Goal: Task Accomplishment & Management: Manage account settings

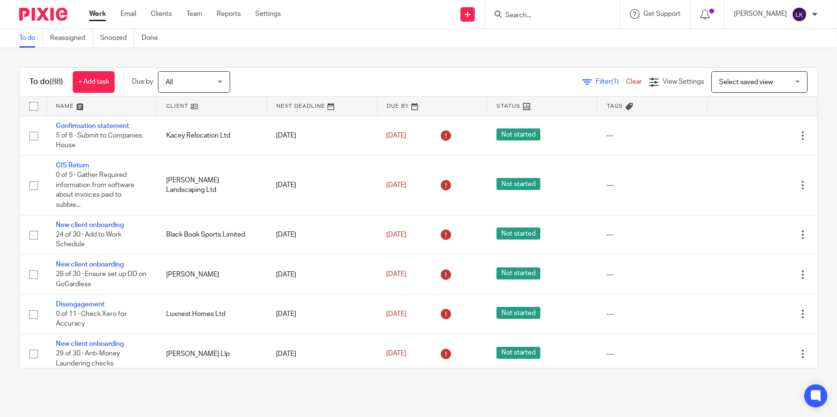
click at [547, 17] on input "Search" at bounding box center [547, 16] width 87 height 9
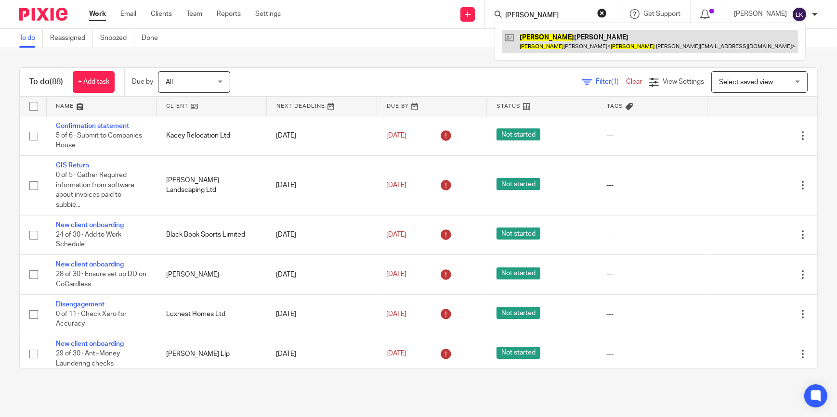
type input "suzanne"
click at [544, 37] on link at bounding box center [650, 41] width 296 height 22
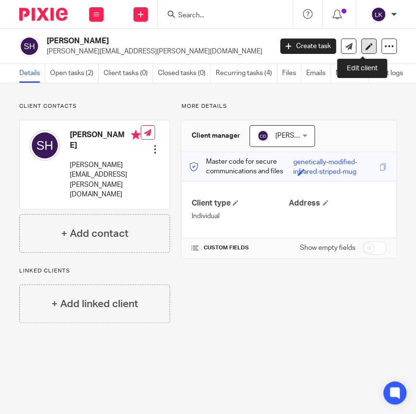
click at [365, 46] on icon at bounding box center [368, 46] width 7 height 7
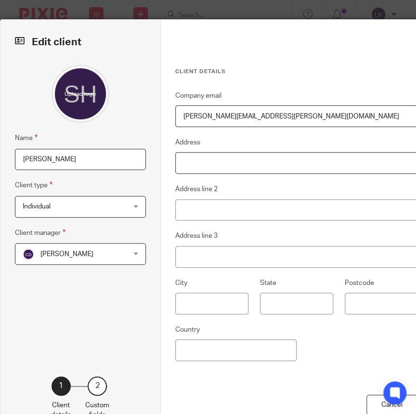
click at [188, 158] on input "Address" at bounding box center [296, 163] width 243 height 22
type input "29 Yorkshire Place"
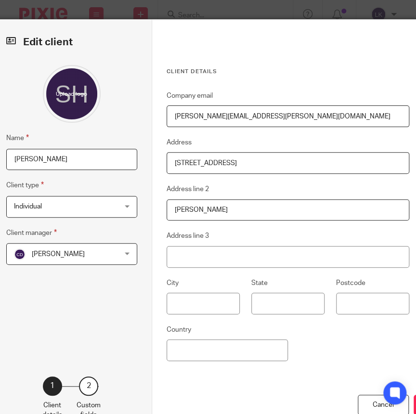
type input "Warfield"
click at [211, 306] on input "text" at bounding box center [204, 304] width 74 height 22
type input "Bracknell"
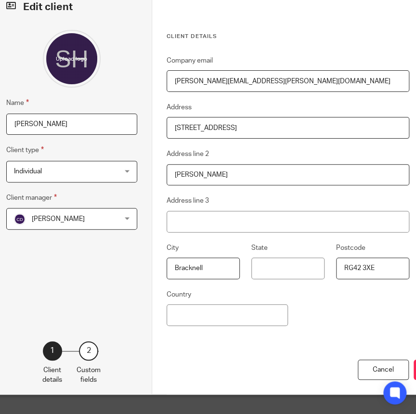
type input "RG42 3XE"
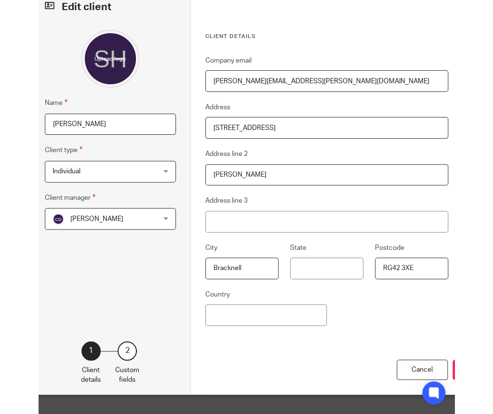
scroll to position [43, 63]
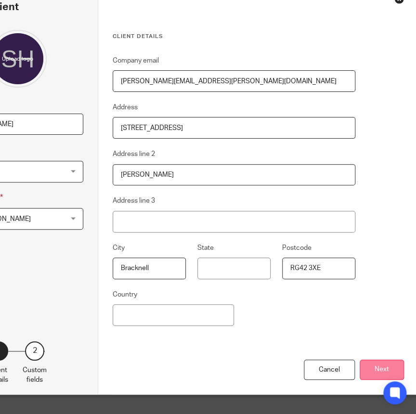
click at [387, 363] on button "Next" at bounding box center [382, 370] width 44 height 21
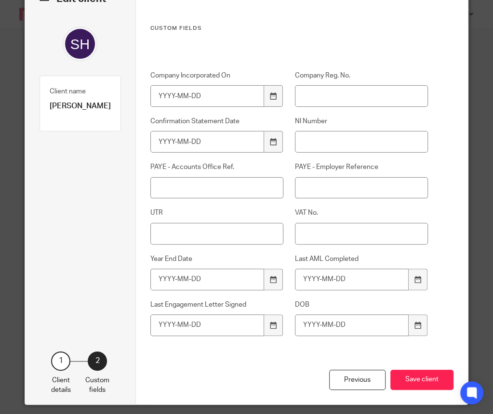
scroll to position [43, 0]
click at [310, 142] on input "NI Number" at bounding box center [361, 142] width 133 height 22
type input "NA158924A"
click at [271, 327] on icon at bounding box center [273, 325] width 7 height 7
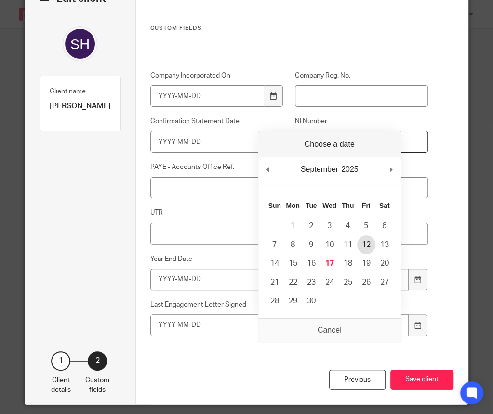
type input "2025-09-12"
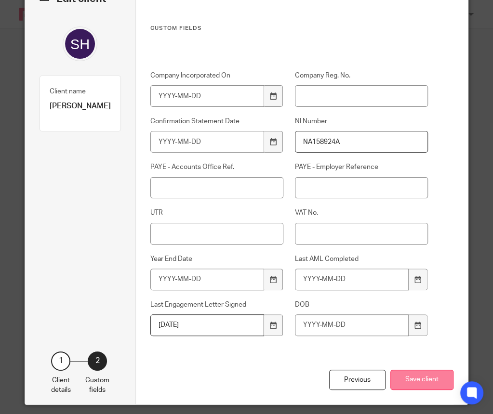
click at [415, 377] on button "Save client" at bounding box center [421, 380] width 63 height 21
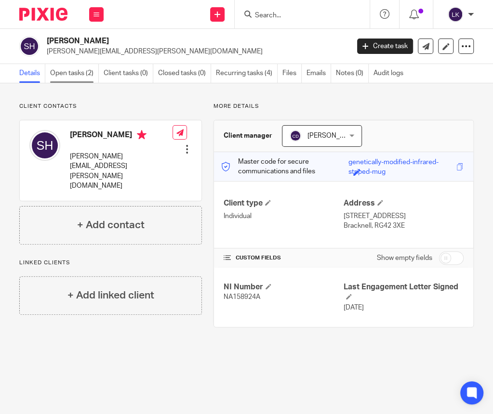
click at [81, 76] on link "Open tasks (2)" at bounding box center [74, 73] width 49 height 19
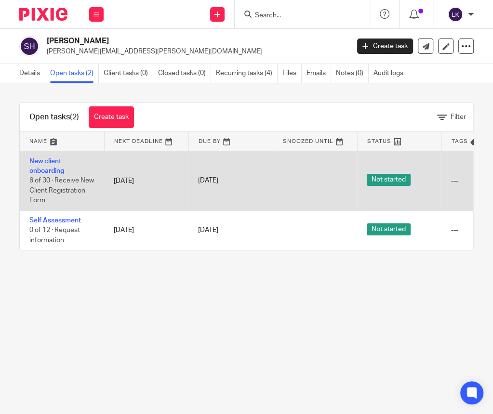
click at [55, 166] on td "New client onboarding 6 of 30 · Receive New Client Registration Form" at bounding box center [62, 180] width 84 height 59
click at [55, 170] on link "New client onboarding" at bounding box center [46, 166] width 35 height 16
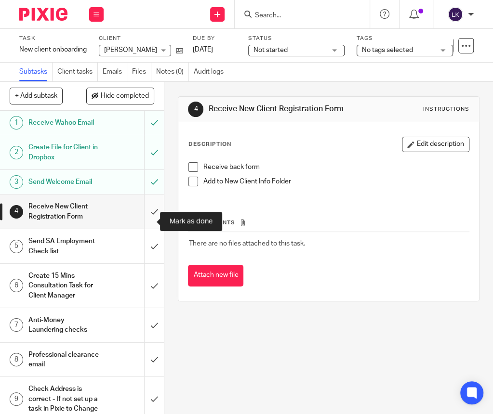
click at [141, 221] on input "submit" at bounding box center [82, 212] width 164 height 34
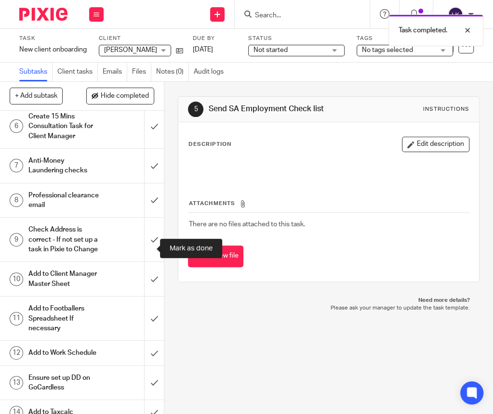
scroll to position [175, 0]
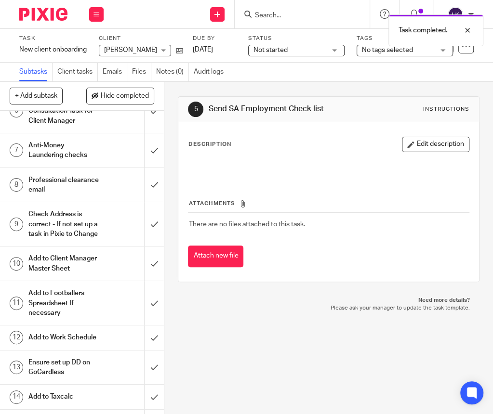
click at [82, 197] on h1 "Professional clearance email" at bounding box center [63, 185] width 71 height 25
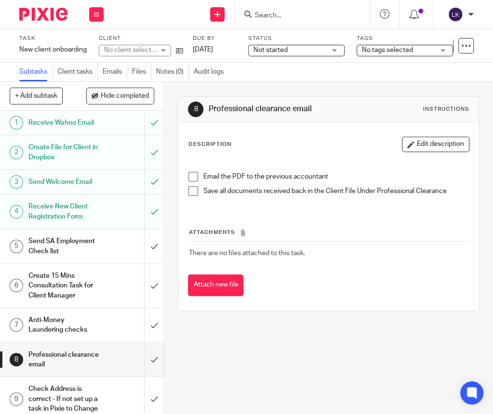
click at [430, 143] on button "Edit description" at bounding box center [435, 144] width 67 height 15
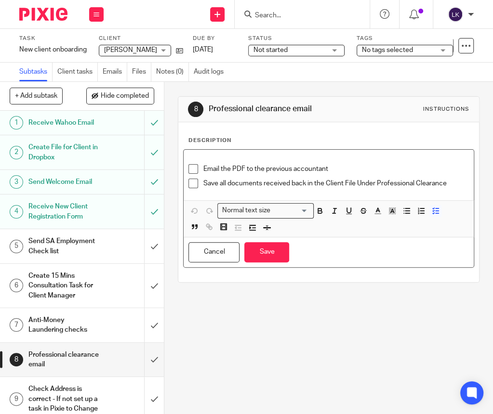
click at [453, 184] on p "Save all documents received back in the Client File Under Professional Clearance" at bounding box center [335, 184] width 265 height 10
click at [215, 152] on div "Email the PDF to the previous accountant Save all documents received back in th…" at bounding box center [327, 175] width 289 height 51
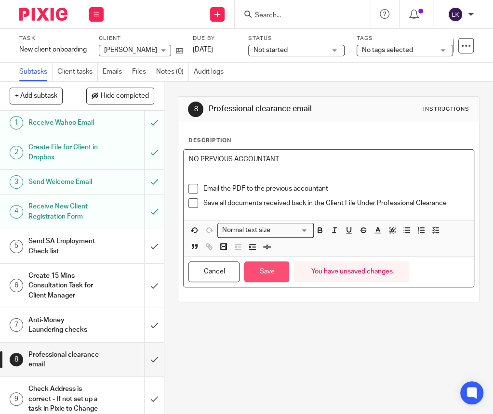
click at [255, 273] on button "Save" at bounding box center [266, 271] width 45 height 21
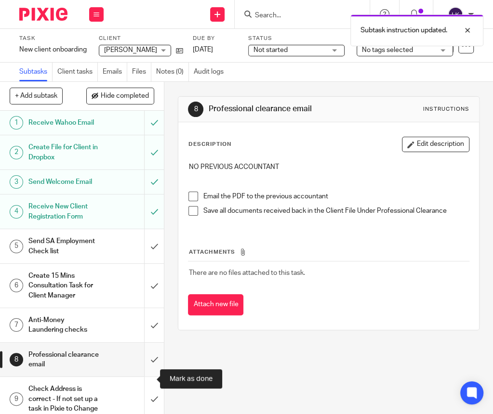
click at [146, 376] on input "submit" at bounding box center [82, 360] width 164 height 34
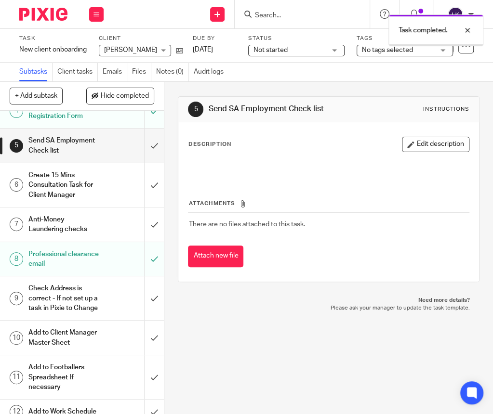
scroll to position [131, 0]
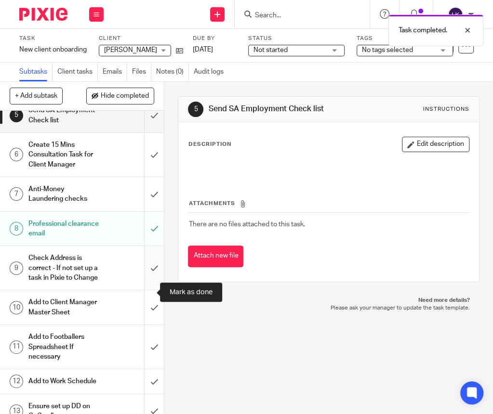
click at [143, 288] on input "submit" at bounding box center [82, 268] width 164 height 44
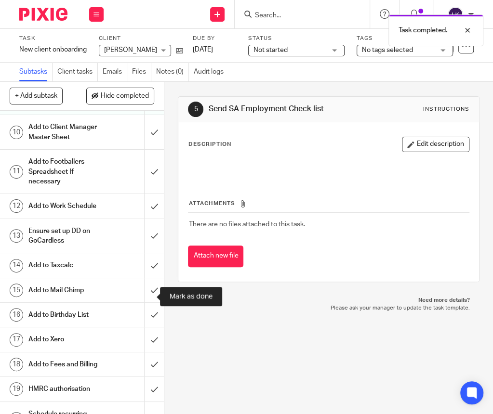
scroll to position [350, 0]
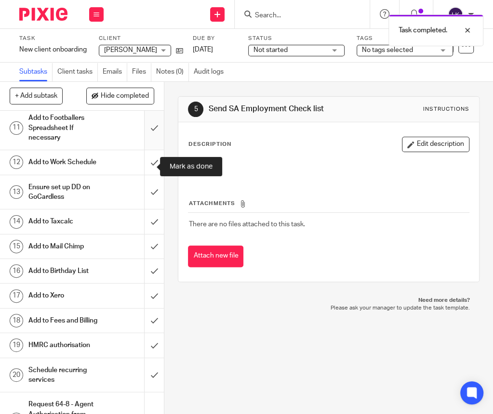
click at [145, 150] on input "submit" at bounding box center [82, 128] width 164 height 44
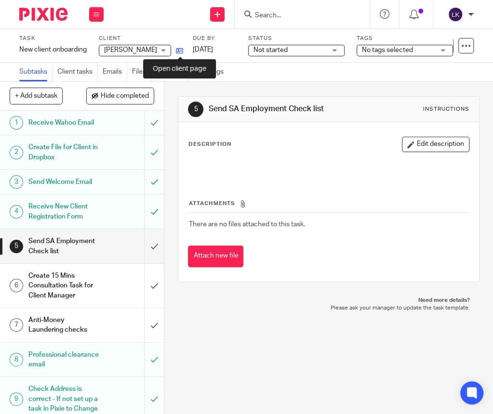
click at [178, 52] on icon at bounding box center [179, 50] width 7 height 7
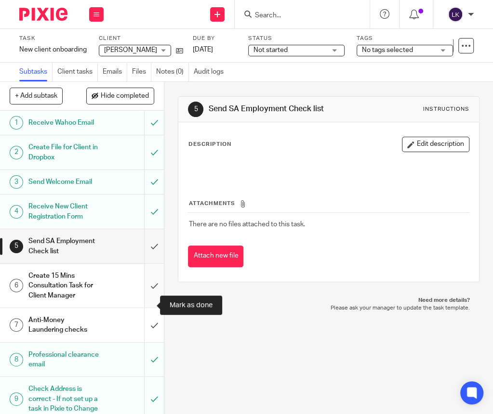
click at [143, 304] on input "submit" at bounding box center [82, 286] width 164 height 44
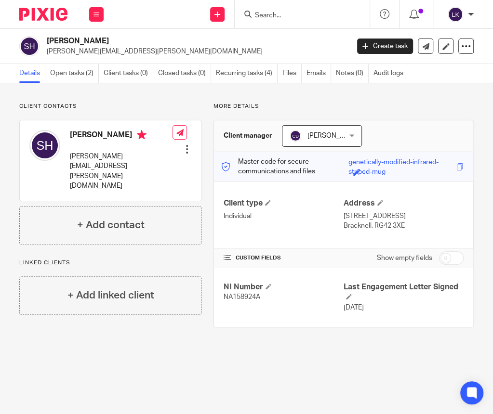
click at [187, 144] on div at bounding box center [187, 149] width 10 height 10
click at [143, 156] on link "Edit contact" at bounding box center [141, 156] width 92 height 14
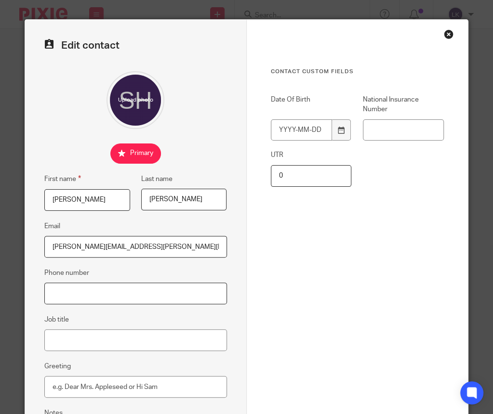
click at [98, 294] on input "Phone number" at bounding box center [135, 294] width 182 height 22
type input "07711 432492"
click at [229, 224] on div "Edit contact First name Suzanne Last name Henn Email suzanne.henn@icloud.com Ph…" at bounding box center [135, 253] width 221 height 467
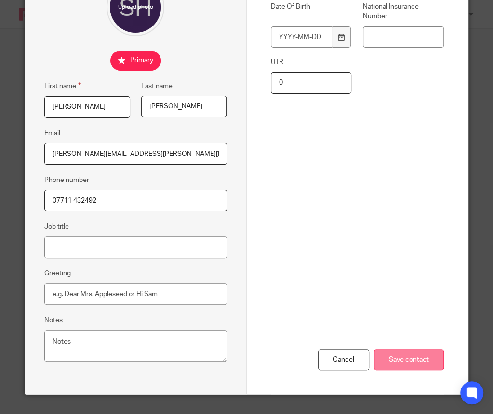
click at [427, 364] on input "Save contact" at bounding box center [409, 360] width 70 height 21
click at [409, 350] on input "Save contact" at bounding box center [409, 360] width 70 height 21
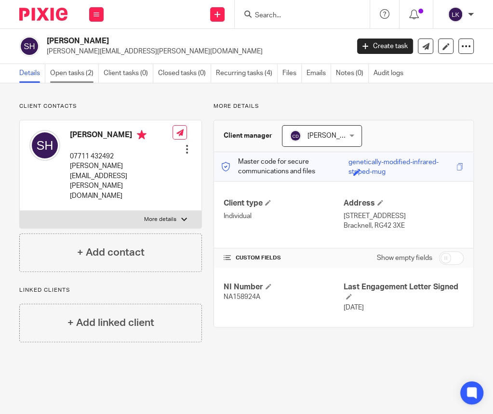
click at [83, 77] on link "Open tasks (2)" at bounding box center [74, 73] width 49 height 19
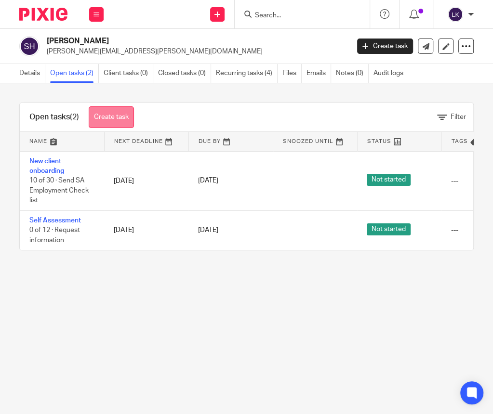
click at [119, 116] on link "Create task" at bounding box center [111, 117] width 45 height 22
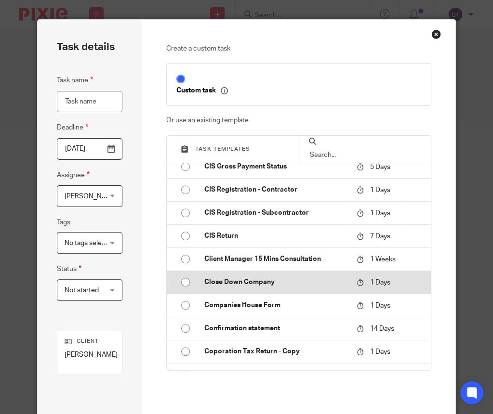
scroll to position [438, 0]
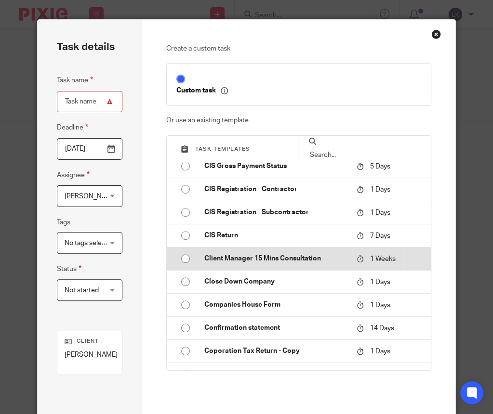
click at [273, 261] on p "Client Manager 15 Mins Consultation" at bounding box center [275, 259] width 143 height 10
type input "2025-09-24"
type input "Client Manager 15 Mins Consultation"
checkbox input "false"
radio input "true"
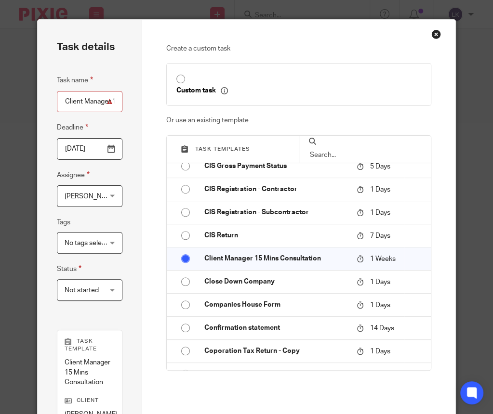
click at [91, 198] on span "[PERSON_NAME]" at bounding box center [88, 196] width 46 height 20
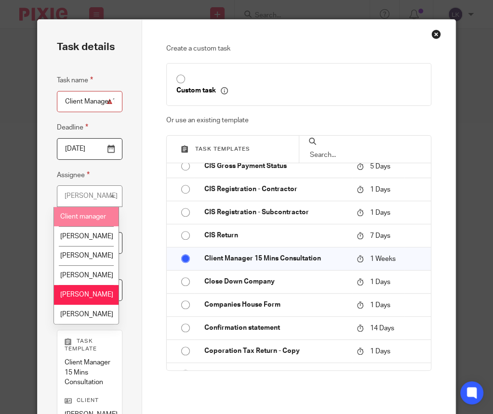
click at [79, 218] on li "Client manager" at bounding box center [86, 217] width 65 height 20
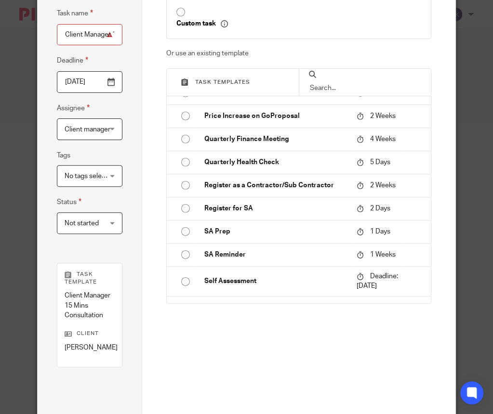
scroll to position [143, 0]
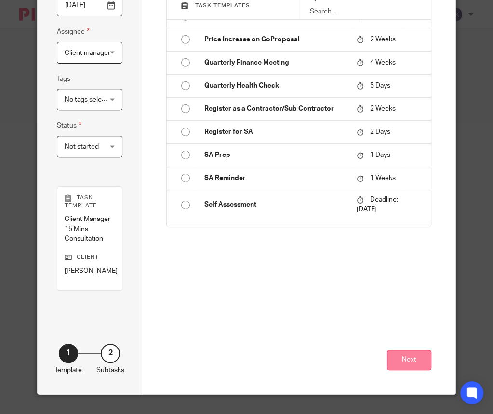
click at [417, 356] on button "Next" at bounding box center [409, 360] width 44 height 21
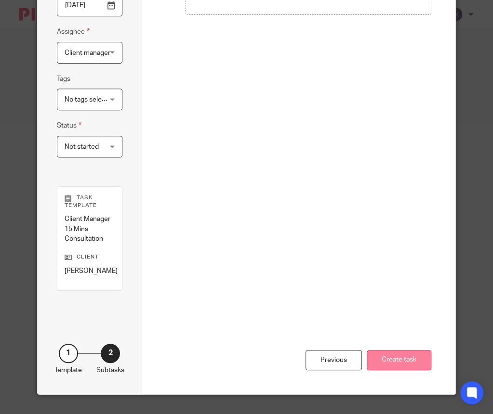
click at [414, 355] on button "Create task" at bounding box center [398, 360] width 65 height 21
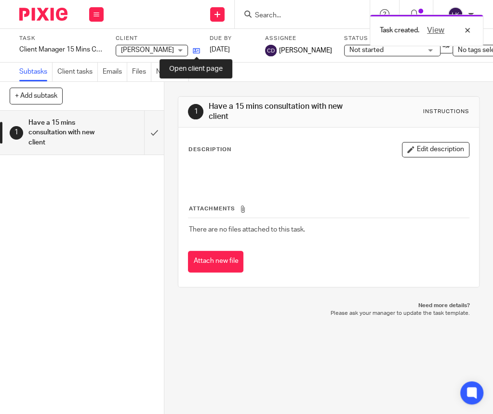
click at [195, 50] on icon at bounding box center [196, 50] width 7 height 7
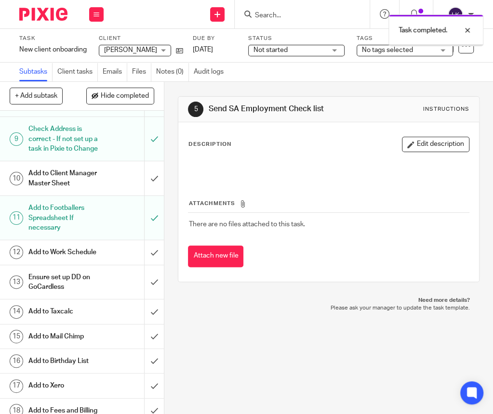
scroll to position [262, 0]
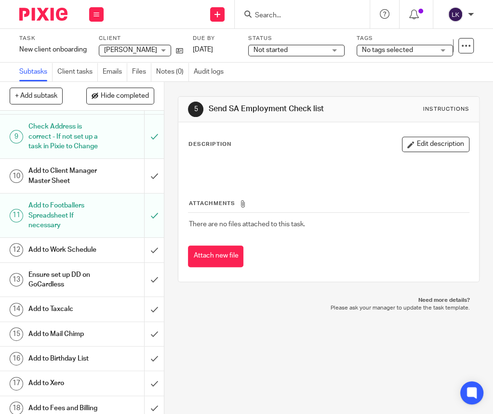
click at [228, 172] on div at bounding box center [327, 168] width 289 height 22
click at [147, 193] on input "submit" at bounding box center [82, 176] width 164 height 34
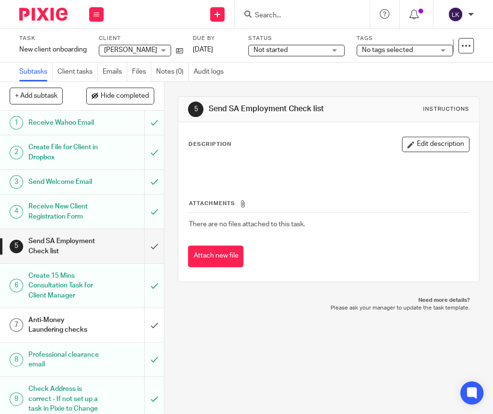
click at [225, 164] on p at bounding box center [328, 167] width 280 height 10
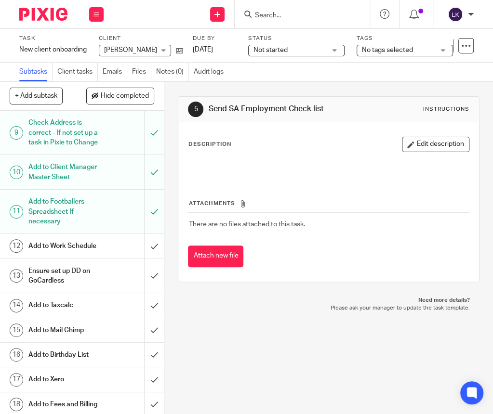
scroll to position [306, 0]
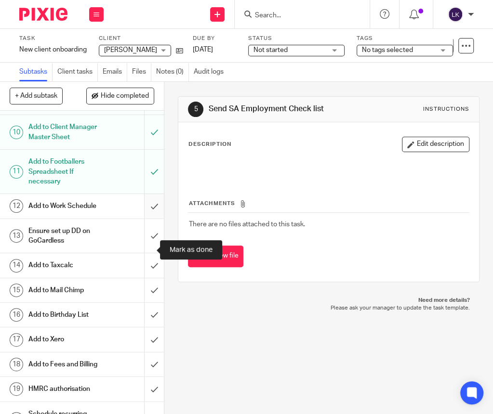
click at [145, 218] on input "submit" at bounding box center [82, 206] width 164 height 24
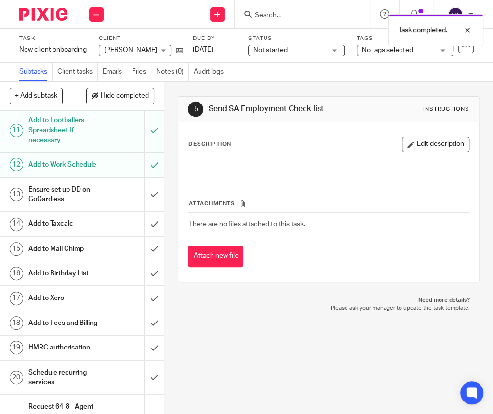
scroll to position [394, 0]
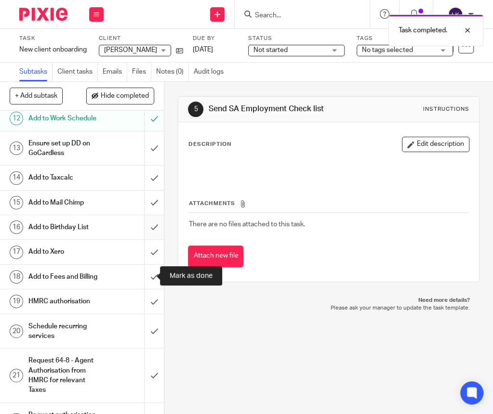
click at [144, 239] on input "submit" at bounding box center [82, 227] width 164 height 24
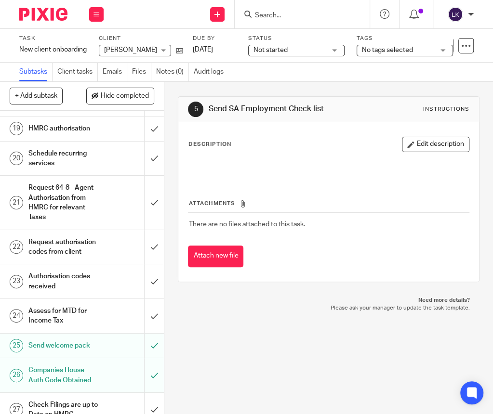
scroll to position [569, 0]
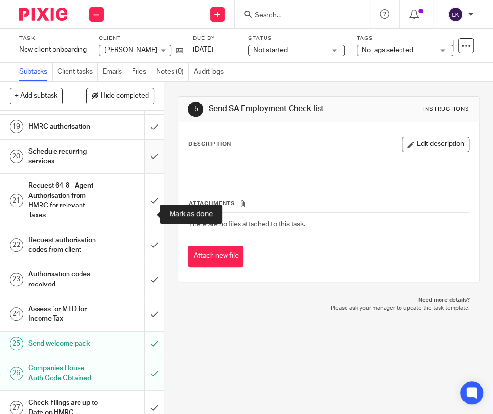
click at [150, 174] on input "submit" at bounding box center [82, 157] width 164 height 34
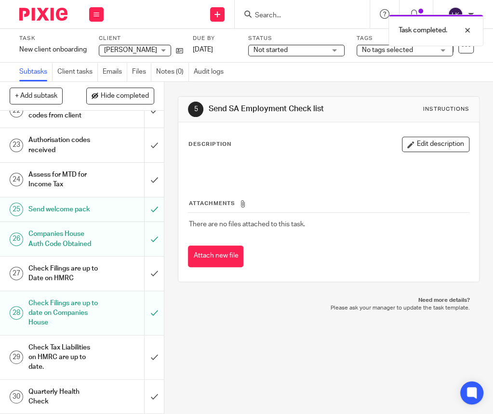
scroll to position [770, 0]
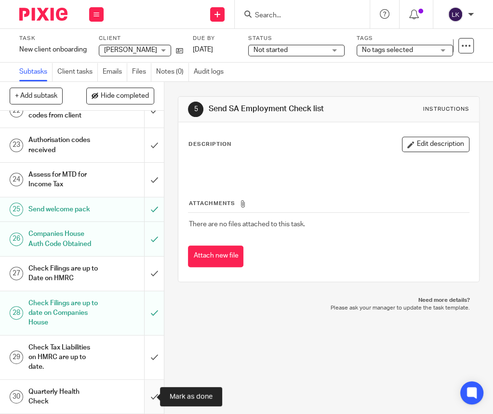
click at [146, 394] on input "submit" at bounding box center [82, 397] width 164 height 34
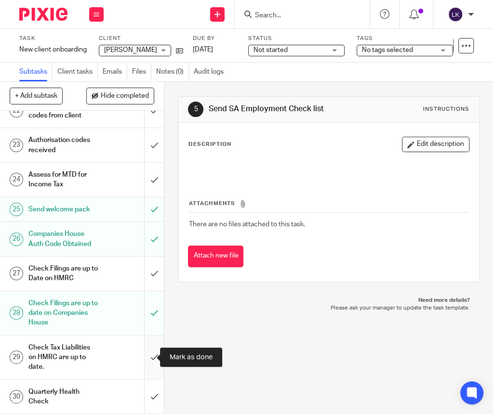
click at [145, 357] on input "submit" at bounding box center [82, 358] width 164 height 44
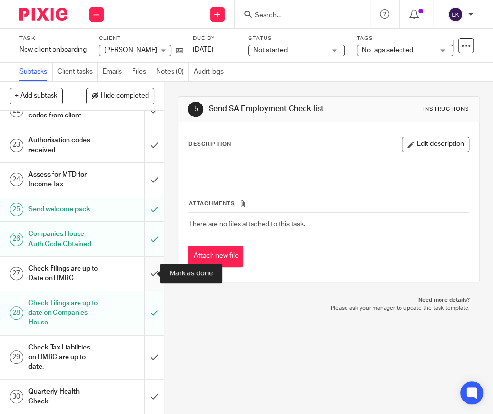
click at [143, 272] on input "submit" at bounding box center [82, 274] width 164 height 34
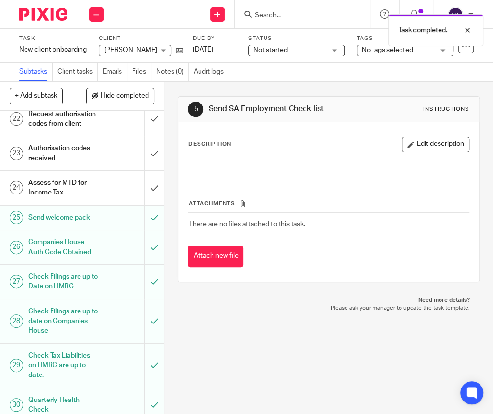
scroll to position [700, 0]
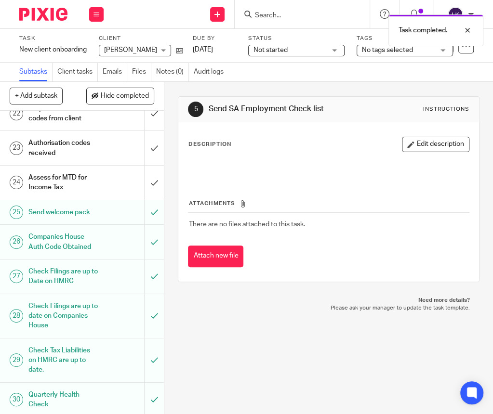
click at [63, 91] on h1 "Request 64-8 - Agent Authorisation from HMRC for relevant Taxes" at bounding box center [63, 69] width 71 height 44
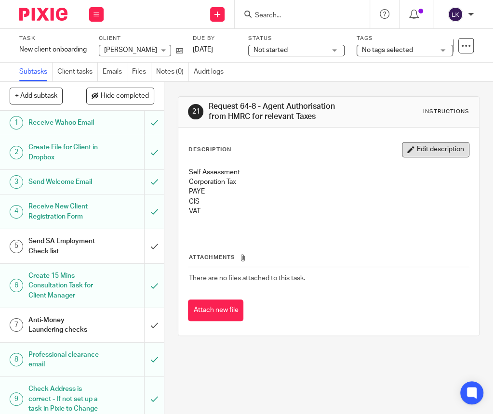
click at [402, 154] on button "Edit description" at bounding box center [435, 149] width 67 height 15
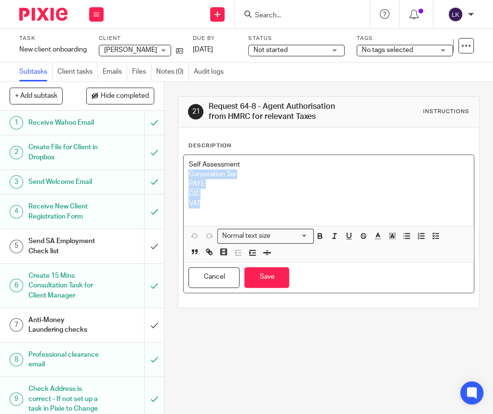
drag, startPoint x: 203, startPoint y: 202, endPoint x: 183, endPoint y: 173, distance: 35.0
click at [183, 173] on div "Self Assessment Corporation Tax PAYE CIS VAT" at bounding box center [327, 190] width 289 height 71
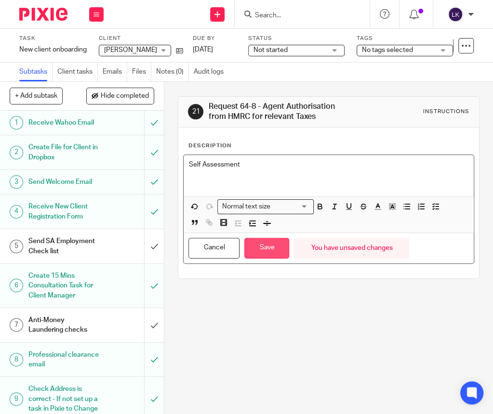
click at [270, 255] on button "Save" at bounding box center [266, 248] width 45 height 21
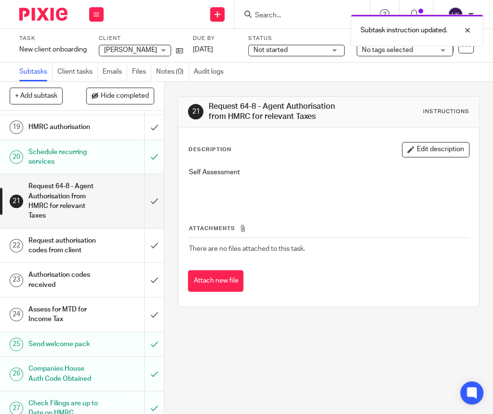
scroll to position [569, 0]
click at [85, 134] on h1 "HMRC authorisation" at bounding box center [63, 126] width 71 height 14
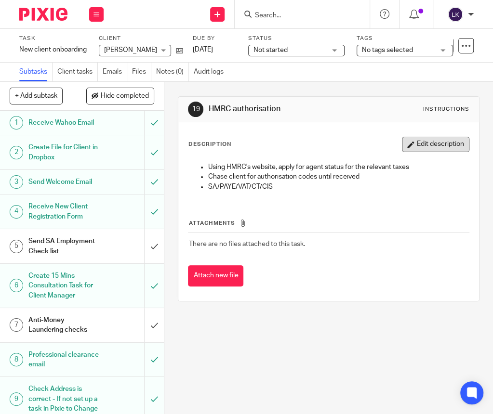
click at [420, 143] on button "Edit description" at bounding box center [435, 144] width 67 height 15
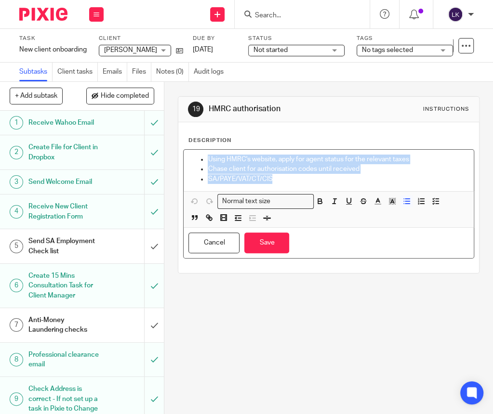
drag, startPoint x: 240, startPoint y: 174, endPoint x: 206, endPoint y: 156, distance: 39.0
click at [206, 156] on ul "Using HMRC's website, apply for agent status for the relevant taxes Chase clien…" at bounding box center [328, 169] width 280 height 29
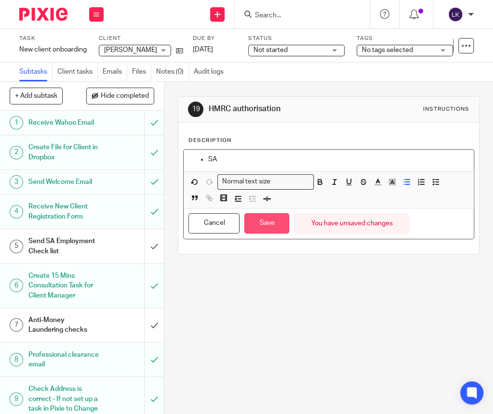
click at [255, 217] on button "Save" at bounding box center [266, 223] width 45 height 21
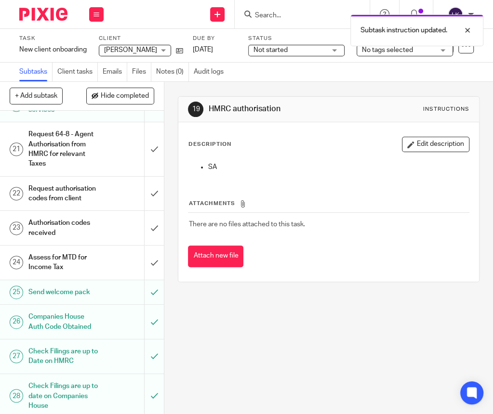
scroll to position [656, 0]
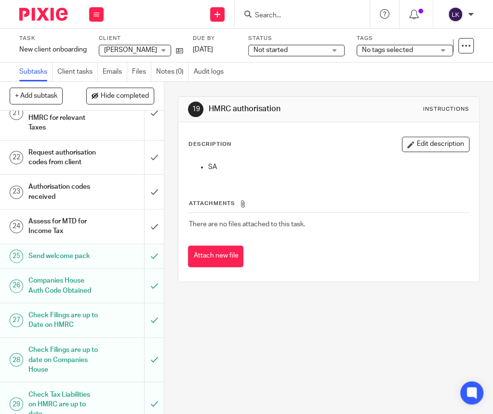
click at [105, 135] on div "Request 64-8 - Agent Authorisation from HMRC for relevant Taxes" at bounding box center [81, 113] width 106 height 44
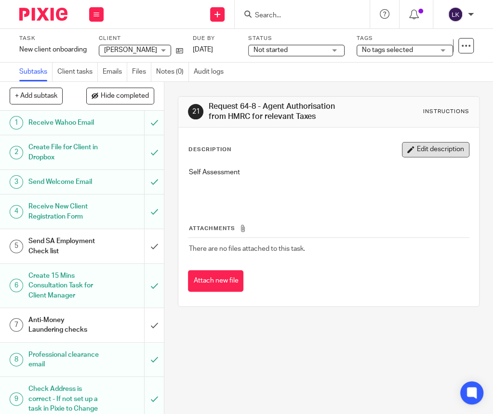
click at [408, 144] on button "Edit description" at bounding box center [435, 149] width 67 height 15
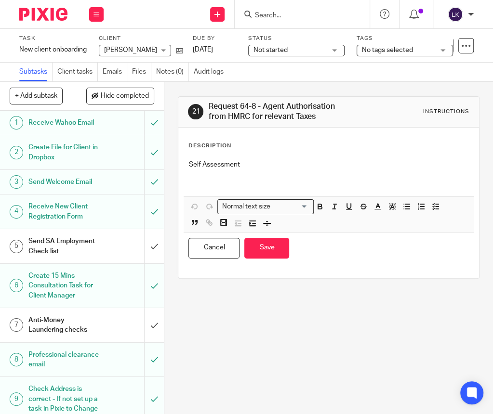
click at [183, 163] on div "Self Assessment" at bounding box center [327, 175] width 289 height 41
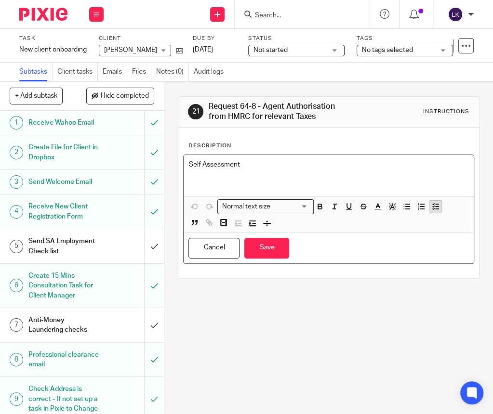
click at [432, 206] on polyline "button" at bounding box center [432, 206] width 1 height 1
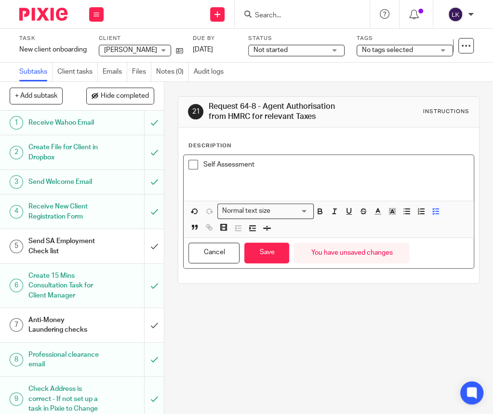
click at [294, 250] on div "You have unsaved changes" at bounding box center [351, 253] width 115 height 21
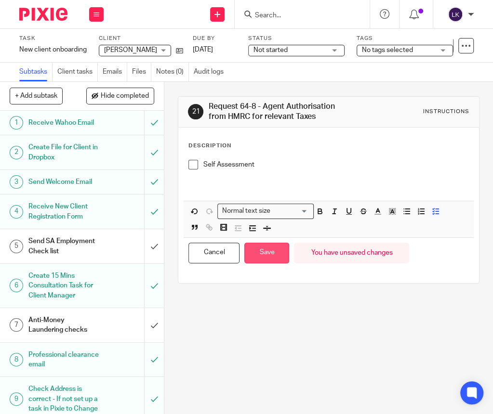
click at [281, 250] on button "Save" at bounding box center [266, 253] width 45 height 21
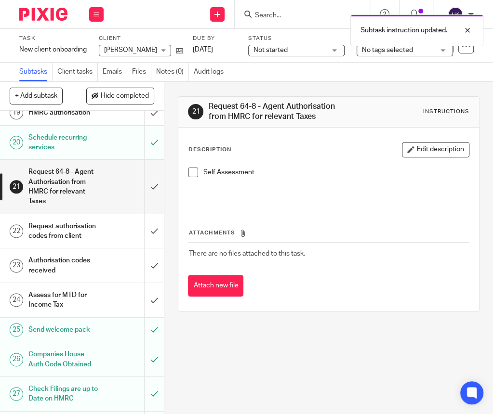
scroll to position [656, 0]
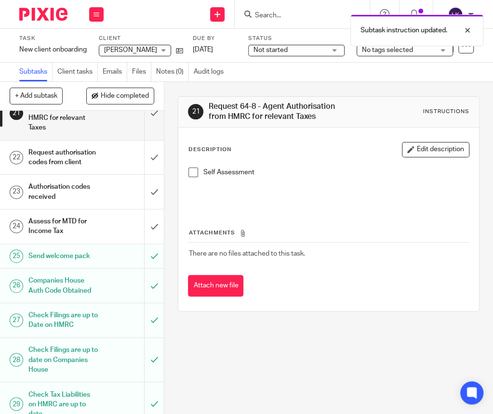
click at [87, 204] on h1 "Authorisation codes received" at bounding box center [63, 192] width 71 height 25
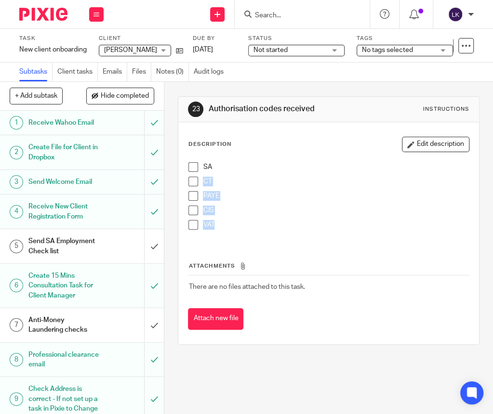
drag, startPoint x: 220, startPoint y: 224, endPoint x: 189, endPoint y: 182, distance: 52.5
click at [189, 182] on ul "SA CT PAYE CIS VAT" at bounding box center [328, 198] width 280 height 72
click at [414, 140] on button "Edit description" at bounding box center [435, 144] width 67 height 15
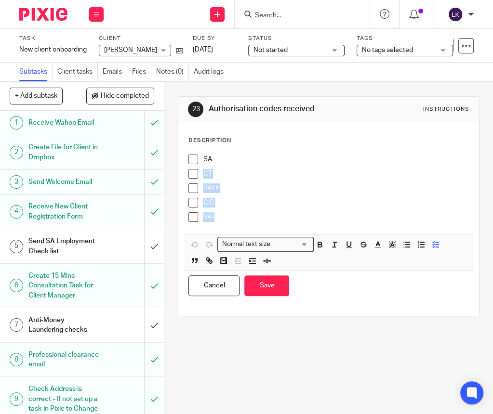
click at [217, 217] on p "VAT" at bounding box center [335, 217] width 265 height 10
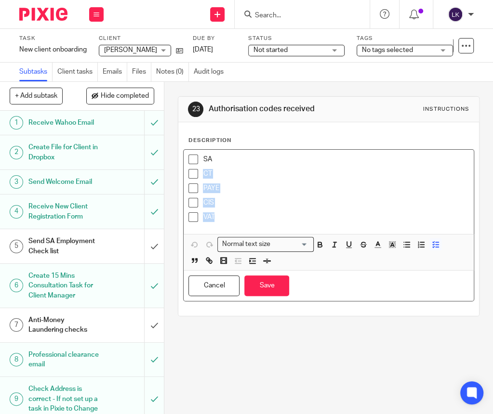
drag, startPoint x: 220, startPoint y: 215, endPoint x: 168, endPoint y: 172, distance: 67.7
click at [168, 172] on div "23 Authorisation codes received Instructions Description SA CT PAYE CIS VAT Nor…" at bounding box center [328, 248] width 328 height 332
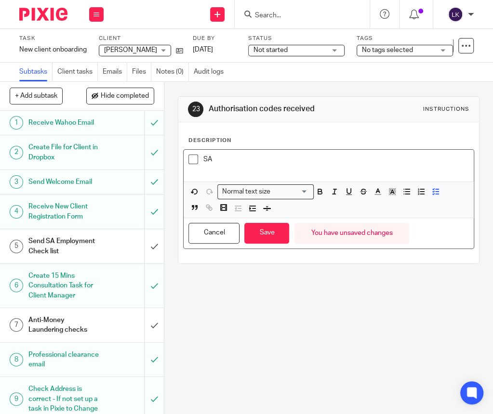
click at [248, 163] on p "SA" at bounding box center [335, 160] width 265 height 10
click at [262, 231] on button "Save" at bounding box center [266, 233] width 45 height 21
